Goal: Complete application form

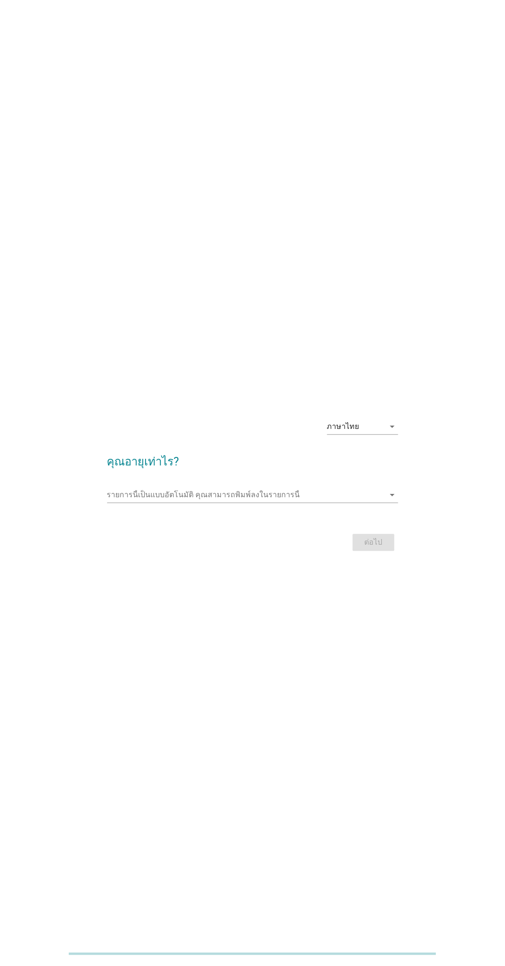
click at [166, 503] on input "รายการนี้เป็นแบบอัตโนมัติ คุณสามารถพิมพ์ลงในรายการนี้" at bounding box center [246, 495] width 278 height 15
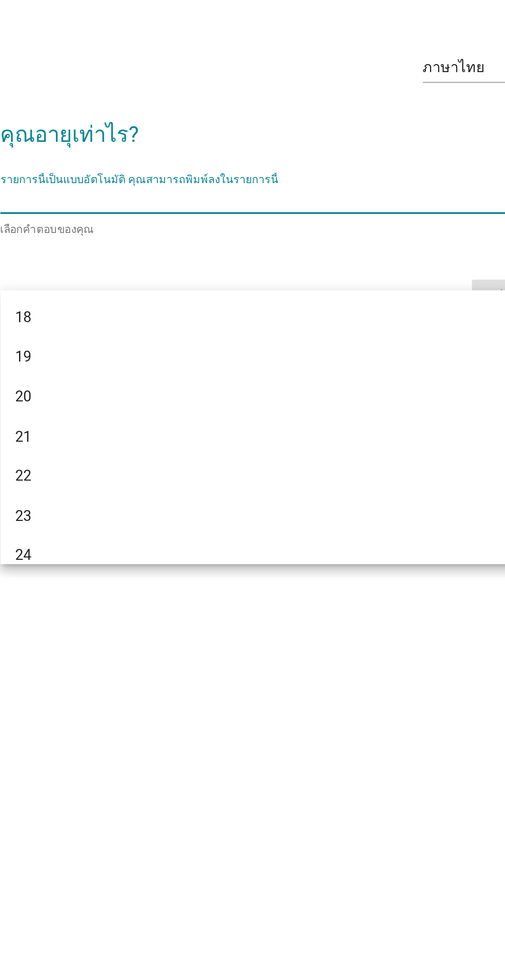
click at [249, 501] on div "รายการนี้เป็นแบบอัตโนมัติ [PERSON_NAME]พิมพ์ลงในรายการนี้ arrow_drop_down" at bounding box center [252, 493] width 291 height 15
click at [127, 554] on div "18" at bounding box center [241, 555] width 253 height 11
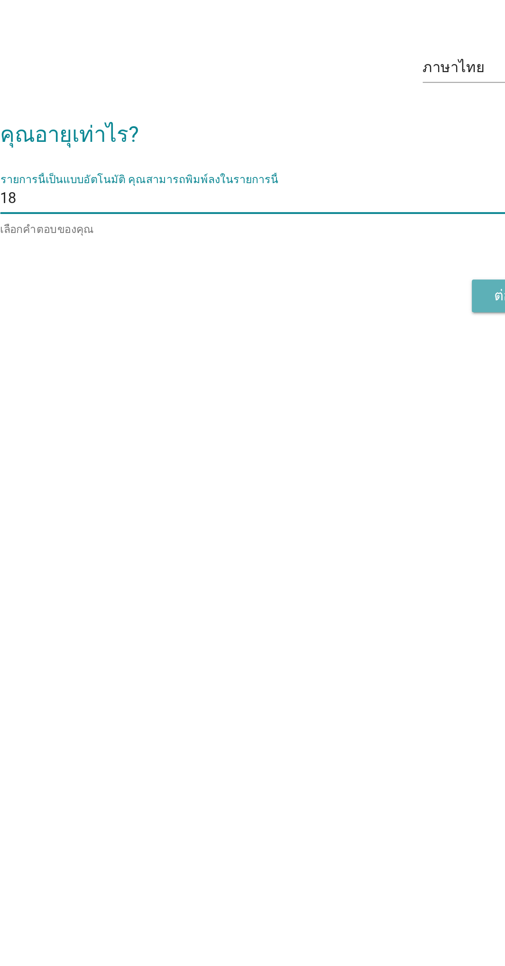
click at [354, 553] on button "ต่อไป" at bounding box center [374, 544] width 42 height 17
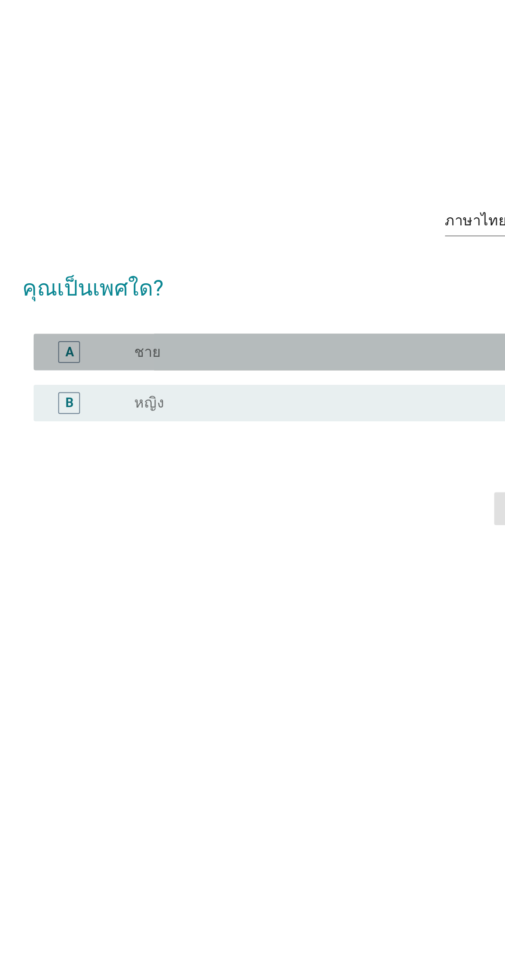
click at [141, 484] on div "A" at bounding box center [132, 478] width 23 height 11
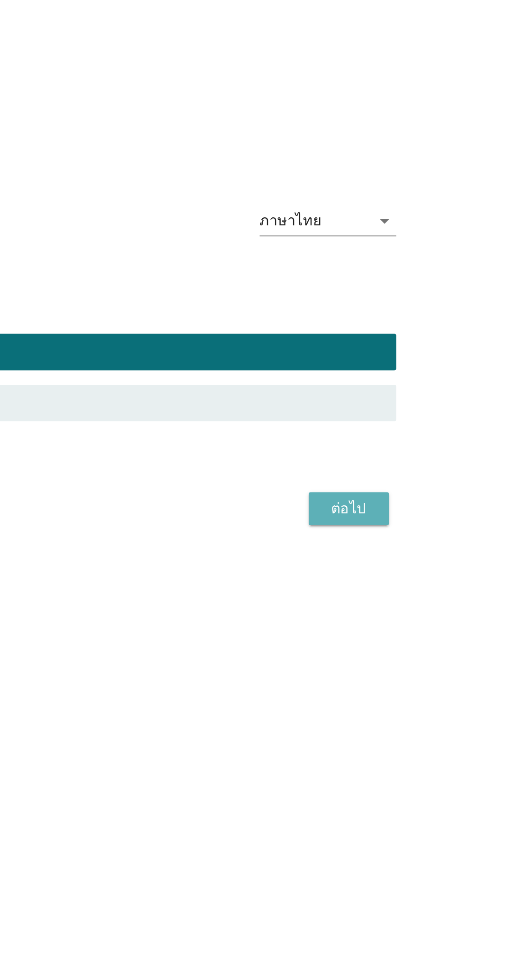
click at [381, 568] on button "ต่อไป" at bounding box center [374, 559] width 42 height 17
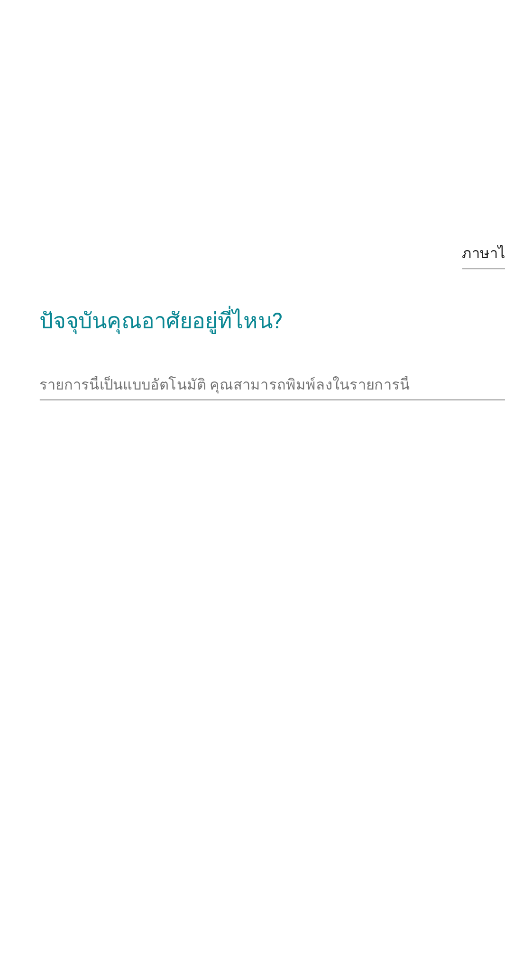
scroll to position [17, 0]
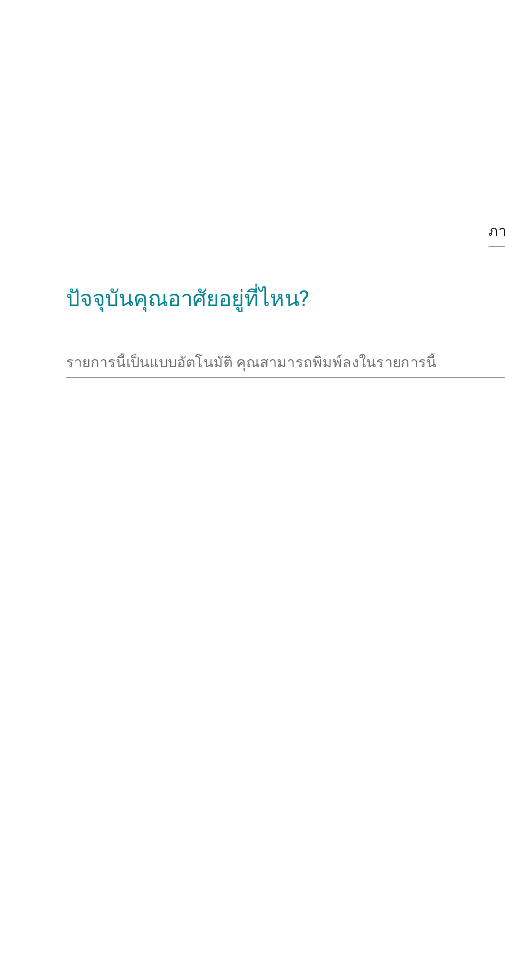
click at [138, 486] on input "รายการนี้เป็นแบบอัตโนมัติ คุณสามารถพิมพ์ลงในรายการนี้" at bounding box center [246, 478] width 278 height 15
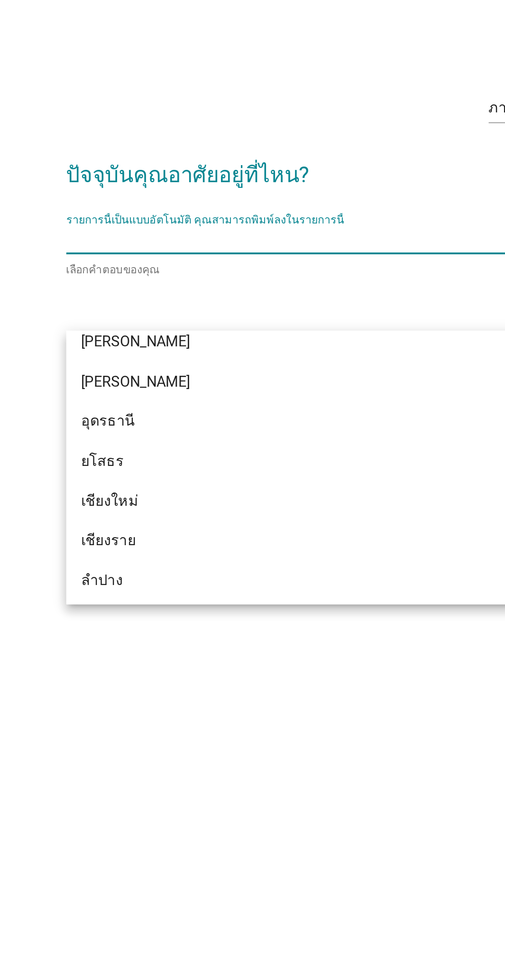
scroll to position [333, 0]
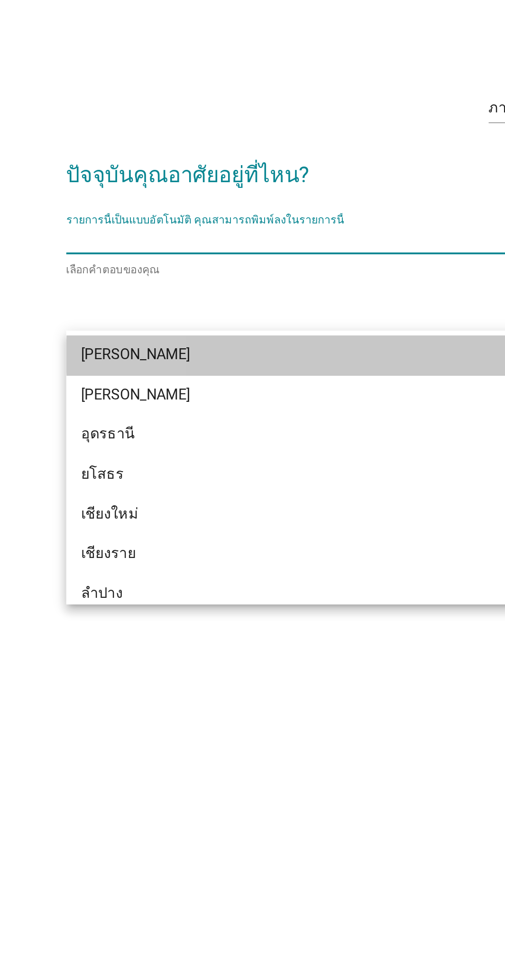
click at [128, 541] on div "[PERSON_NAME]" at bounding box center [241, 538] width 253 height 11
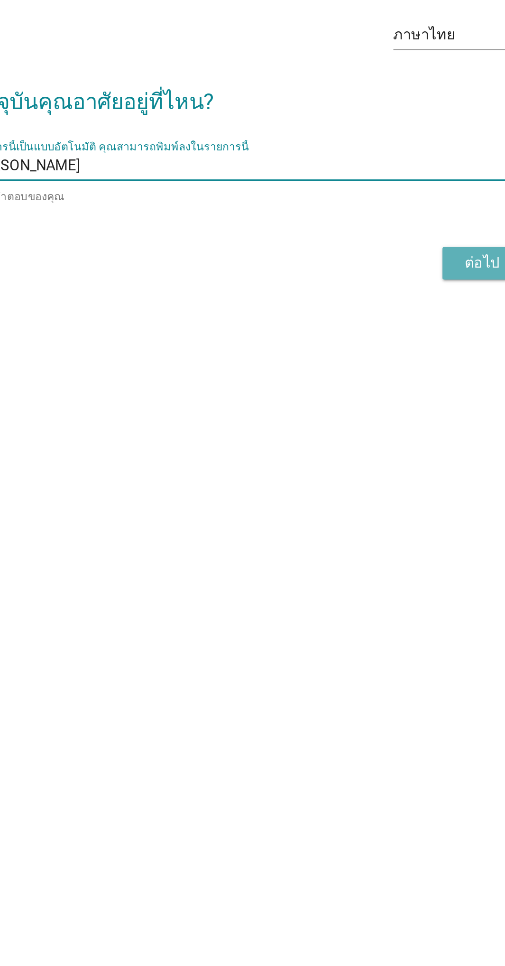
click at [363, 535] on div "ต่อไป" at bounding box center [374, 528] width 27 height 11
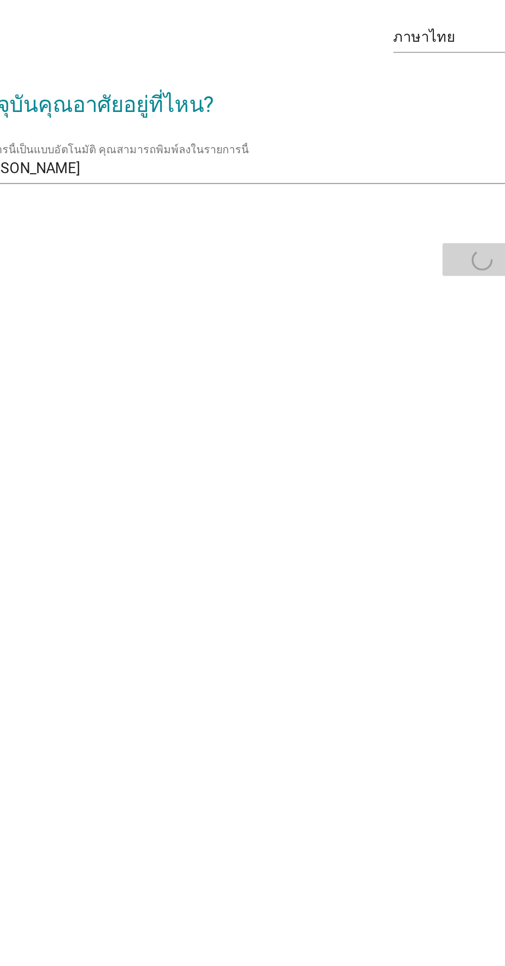
scroll to position [17, 0]
